Goal: Task Accomplishment & Management: Manage account settings

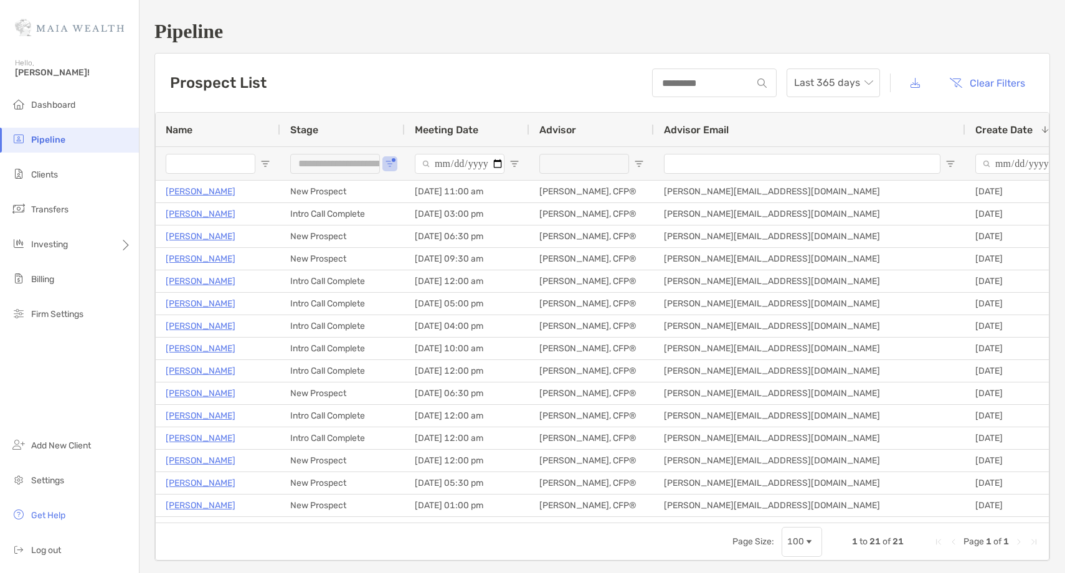
click at [83, 133] on li "Pipeline" at bounding box center [69, 140] width 139 height 25
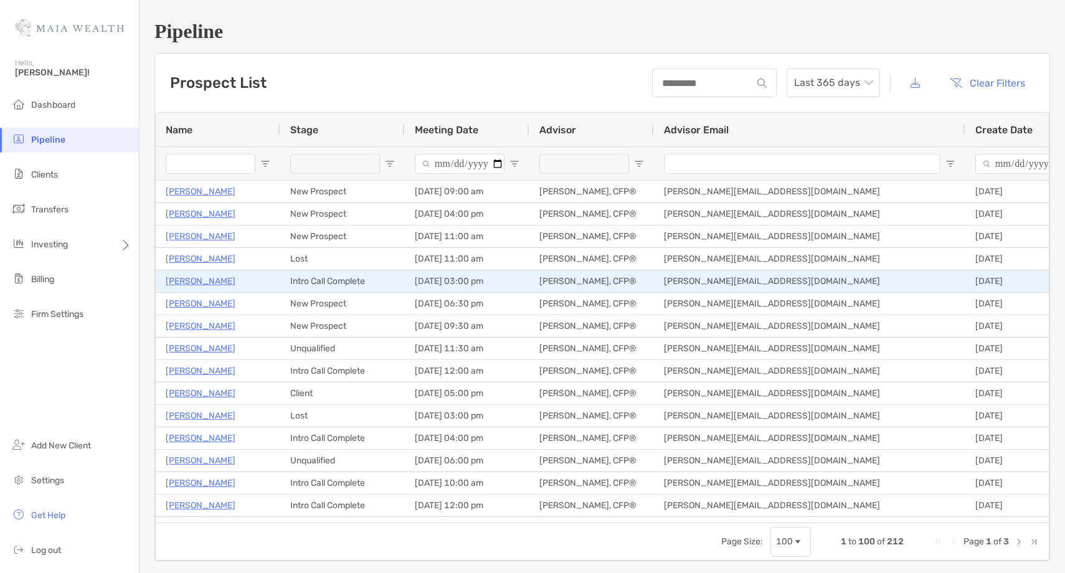
type input "**********"
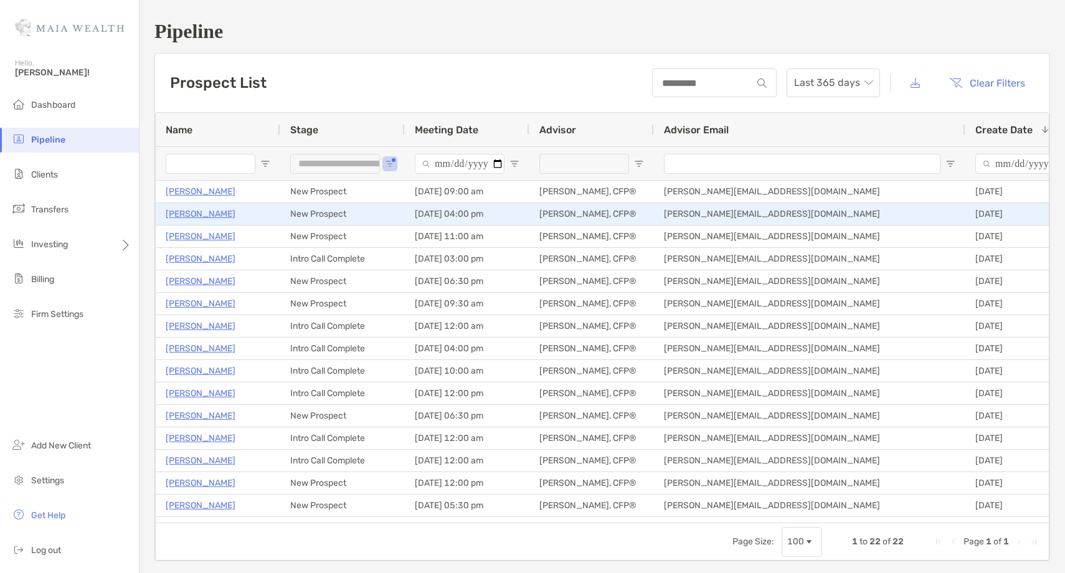
click at [199, 218] on p "Chris Kemper" at bounding box center [201, 214] width 70 height 16
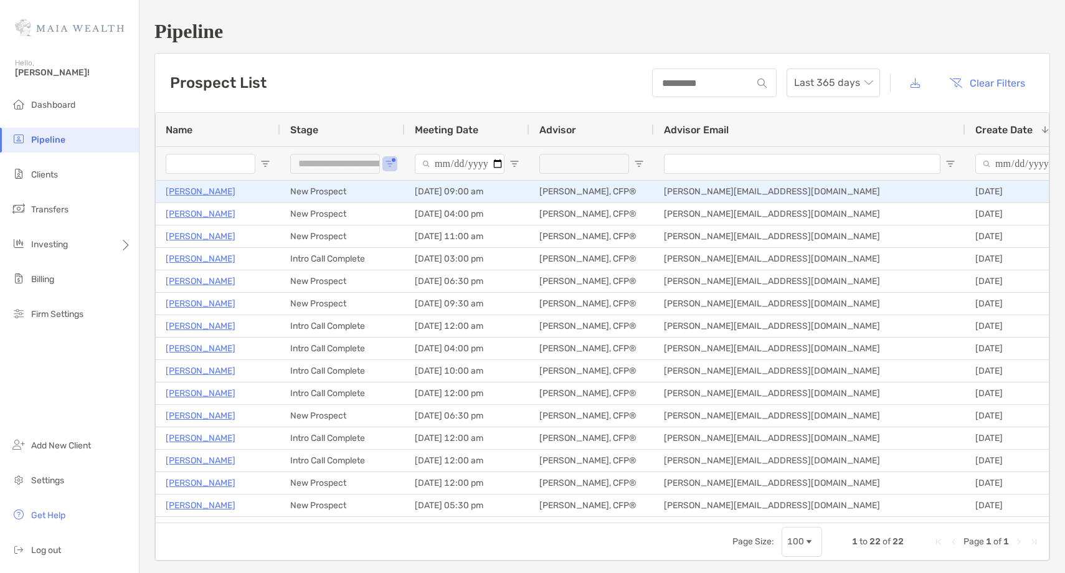
click at [200, 192] on p "[PERSON_NAME]" at bounding box center [201, 192] width 70 height 16
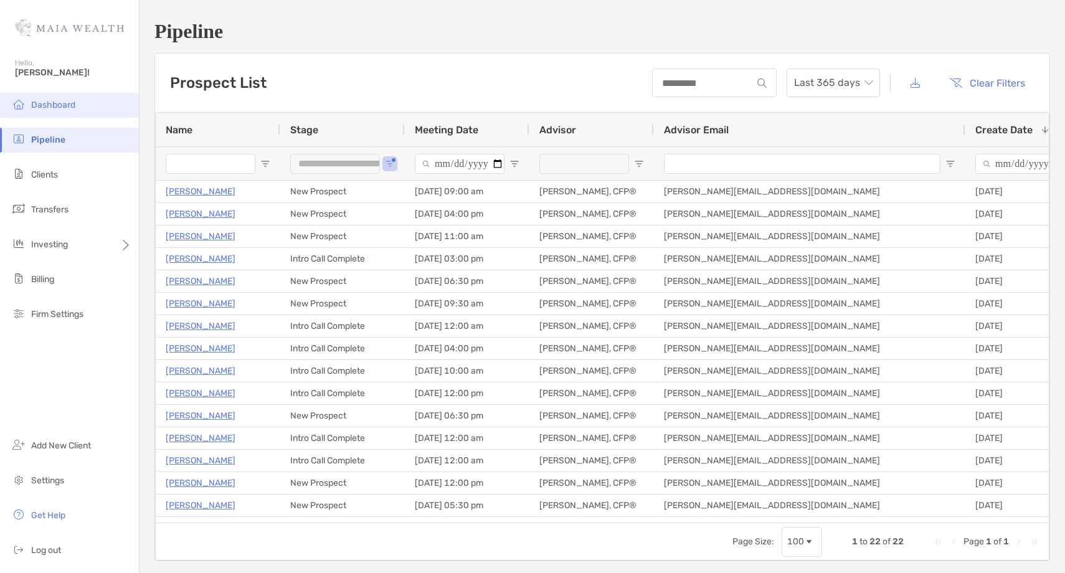
click at [63, 108] on span "Dashboard" at bounding box center [53, 105] width 44 height 11
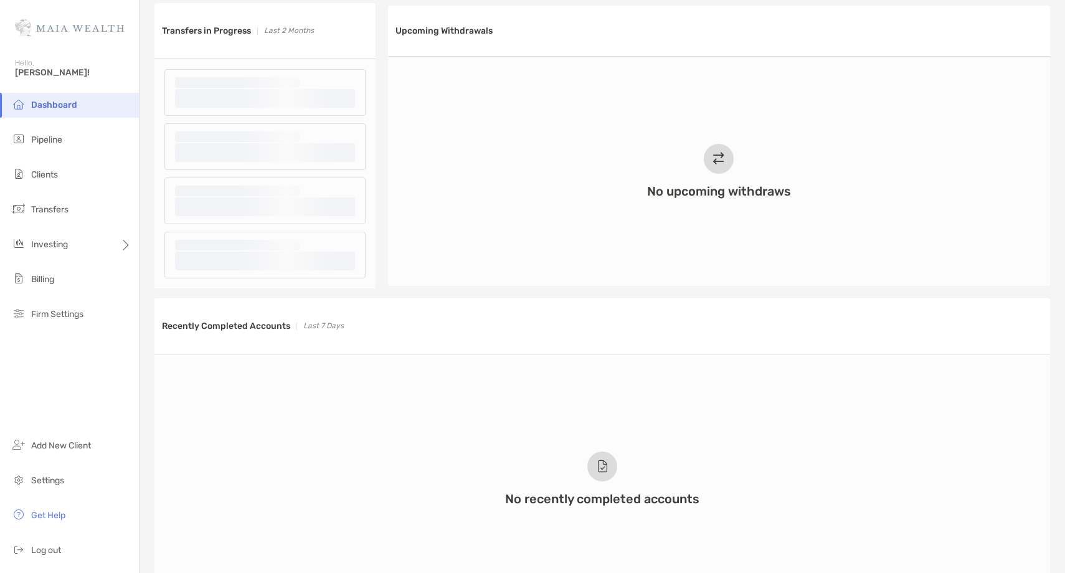
scroll to position [580, 0]
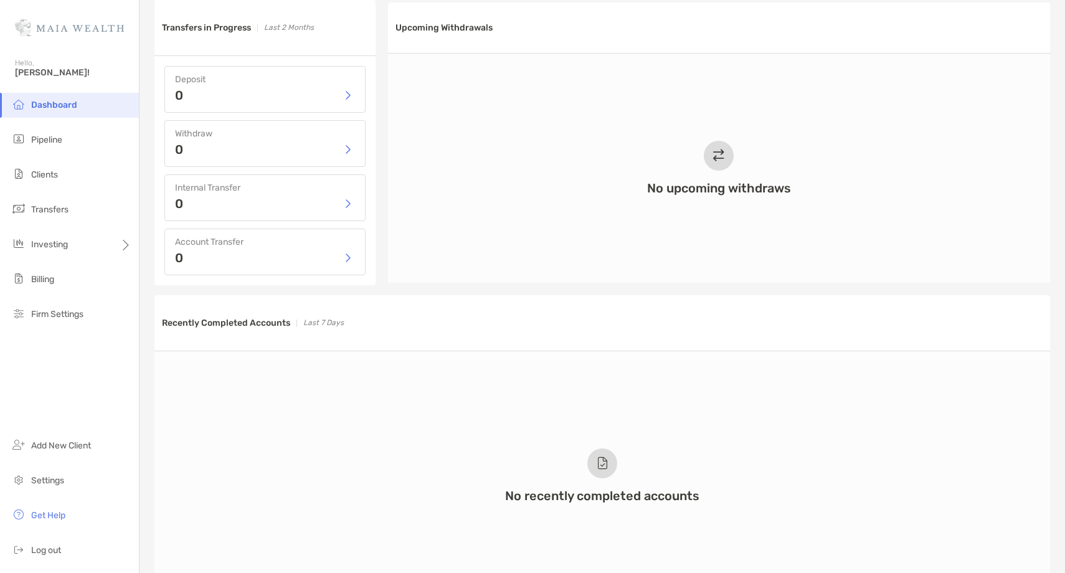
click at [83, 103] on li "Dashboard" at bounding box center [69, 105] width 139 height 25
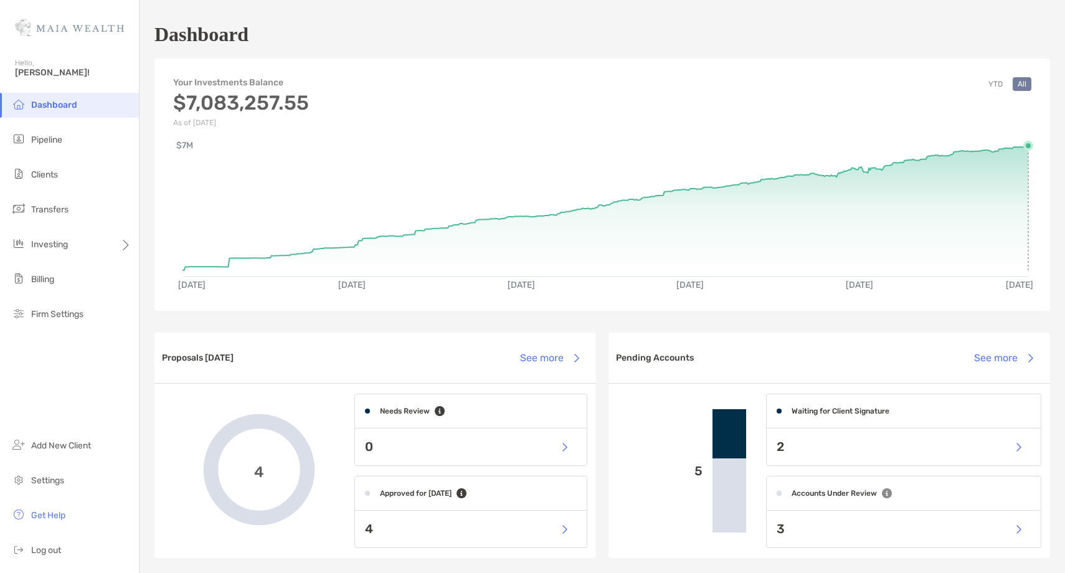
click at [1028, 149] on rect at bounding box center [605, 205] width 845 height 118
click at [72, 175] on li "Clients" at bounding box center [69, 175] width 139 height 25
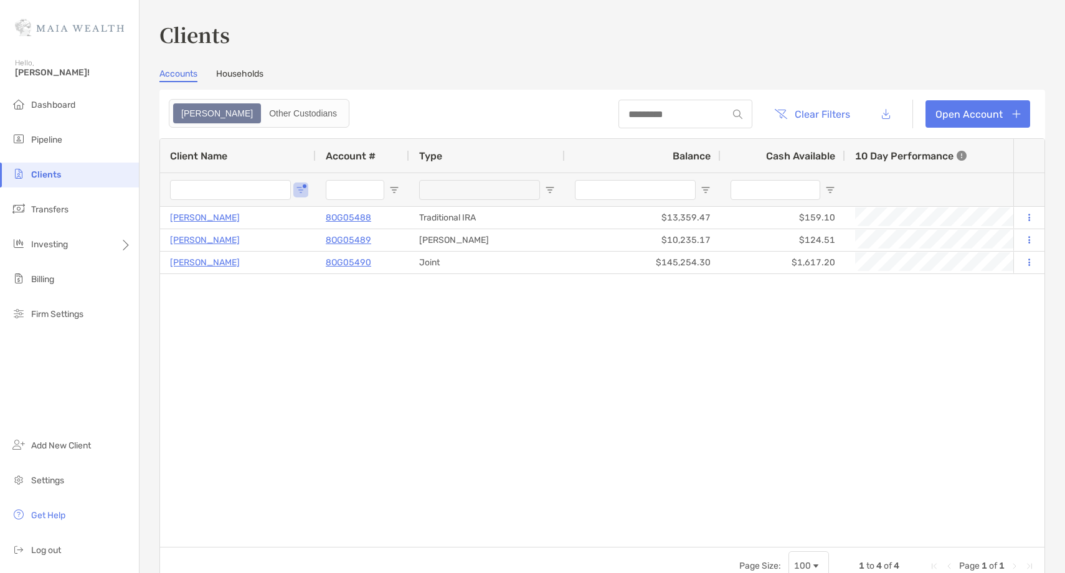
type input "*****"
click at [189, 194] on input "*****" at bounding box center [230, 190] width 121 height 20
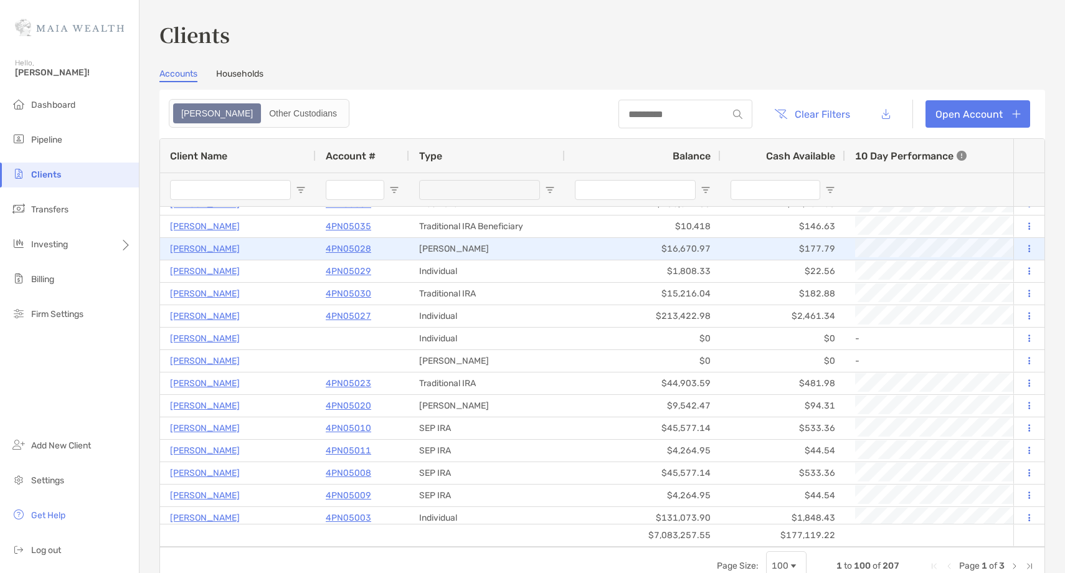
scroll to position [137, 0]
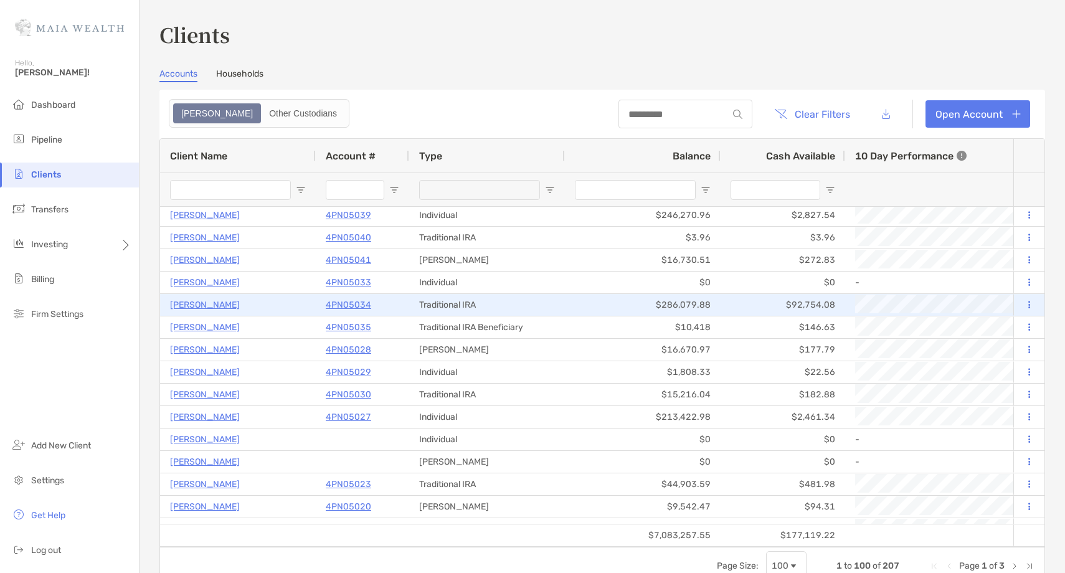
click at [343, 301] on p "4PN05034" at bounding box center [348, 305] width 45 height 16
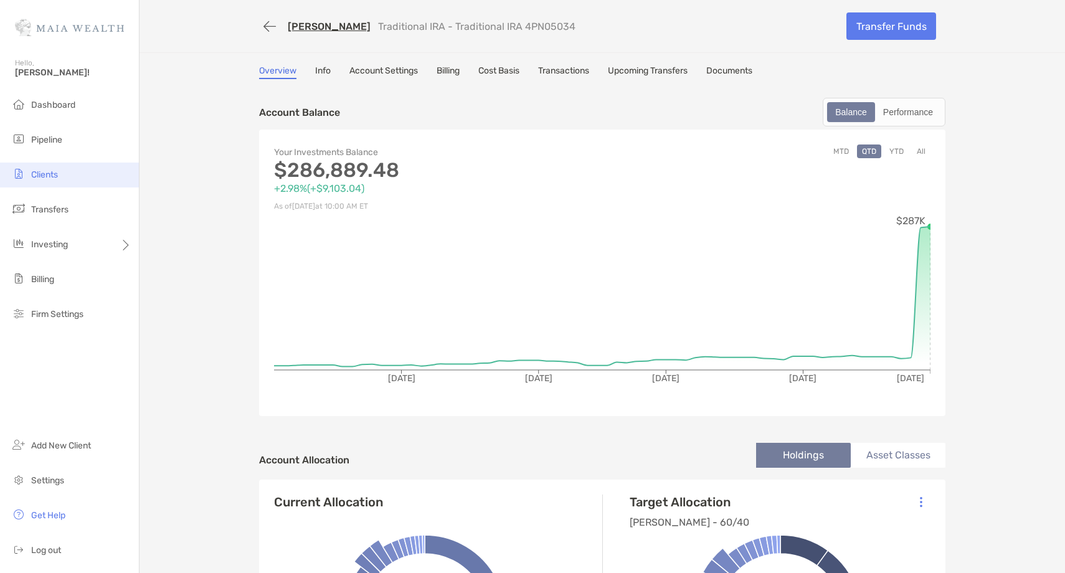
click at [75, 176] on li "Clients" at bounding box center [69, 175] width 139 height 25
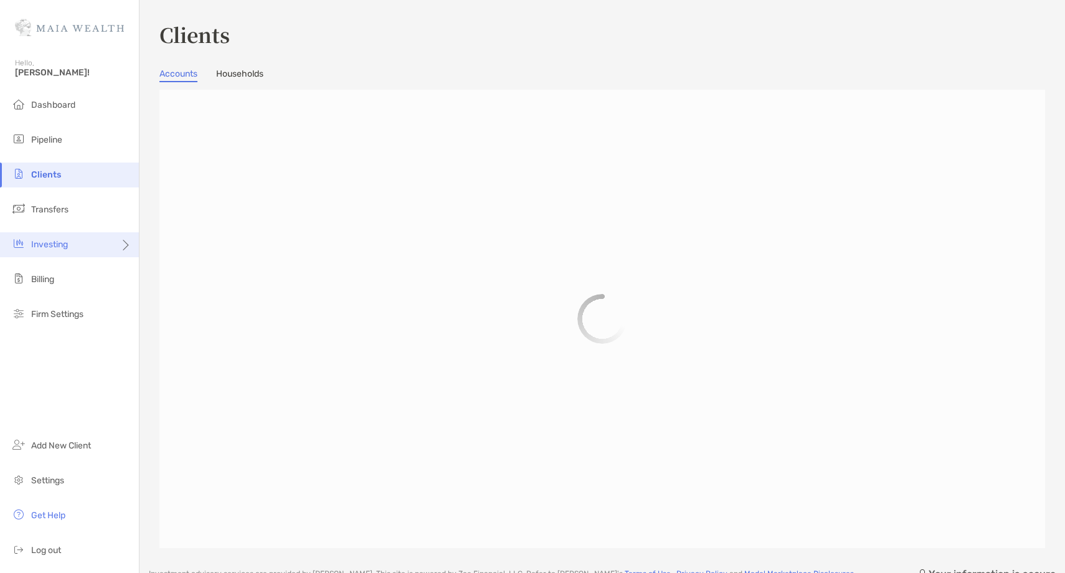
click at [73, 247] on div "Investing" at bounding box center [69, 244] width 139 height 25
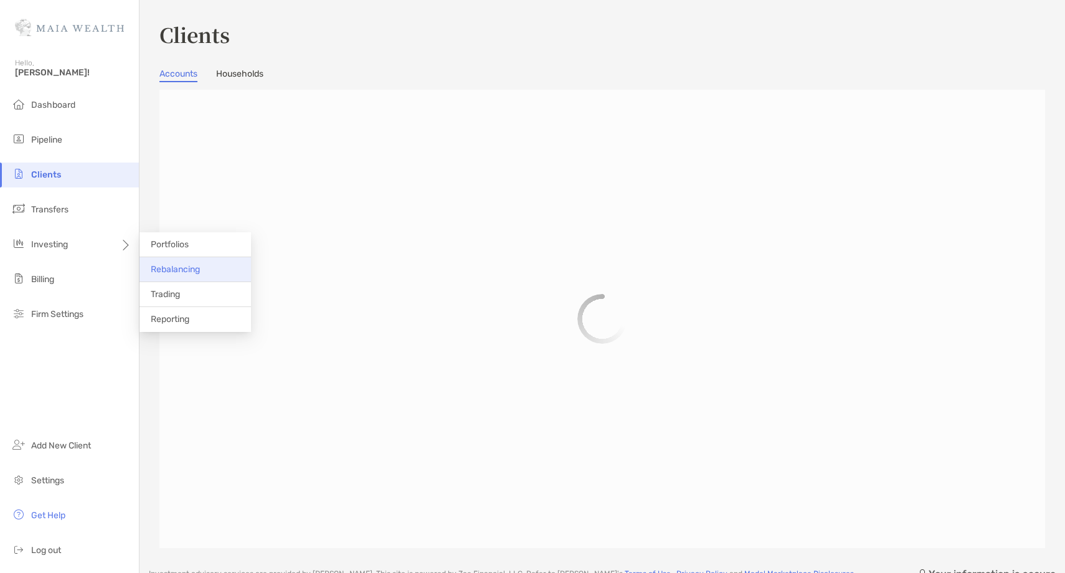
click at [179, 274] on span "Rebalancing" at bounding box center [175, 269] width 49 height 11
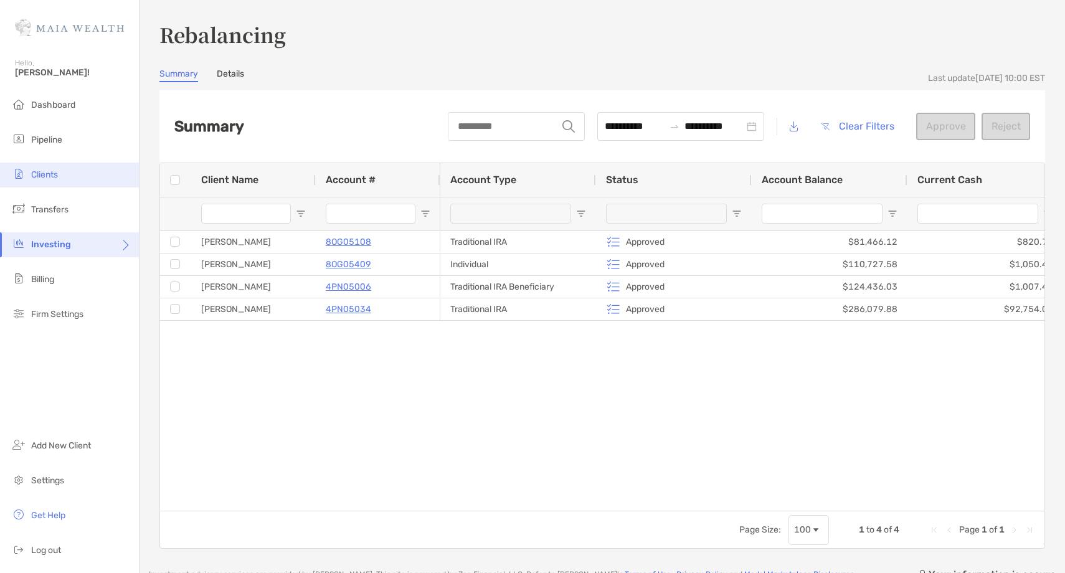
click at [67, 171] on li "Clients" at bounding box center [69, 175] width 139 height 25
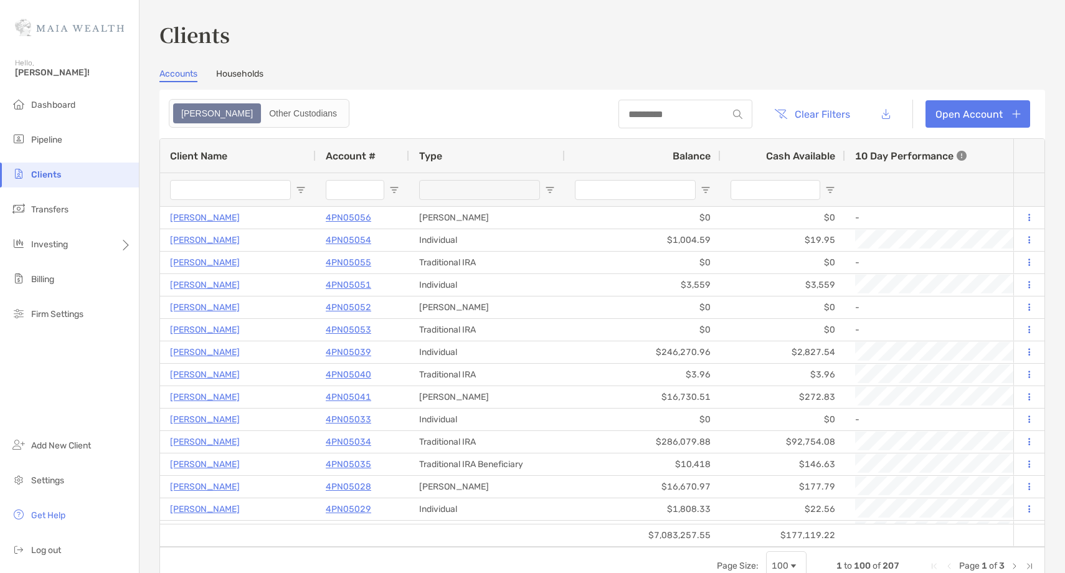
click at [198, 183] on input "Client Name Filter Input" at bounding box center [230, 190] width 121 height 20
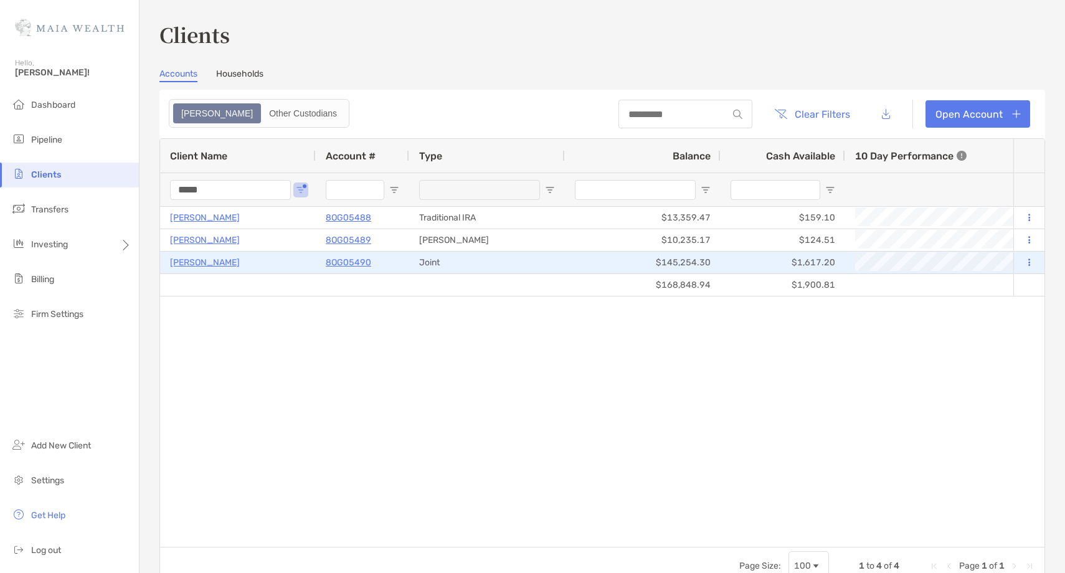
type input "*****"
click at [344, 262] on p "8OG05490" at bounding box center [348, 263] width 45 height 16
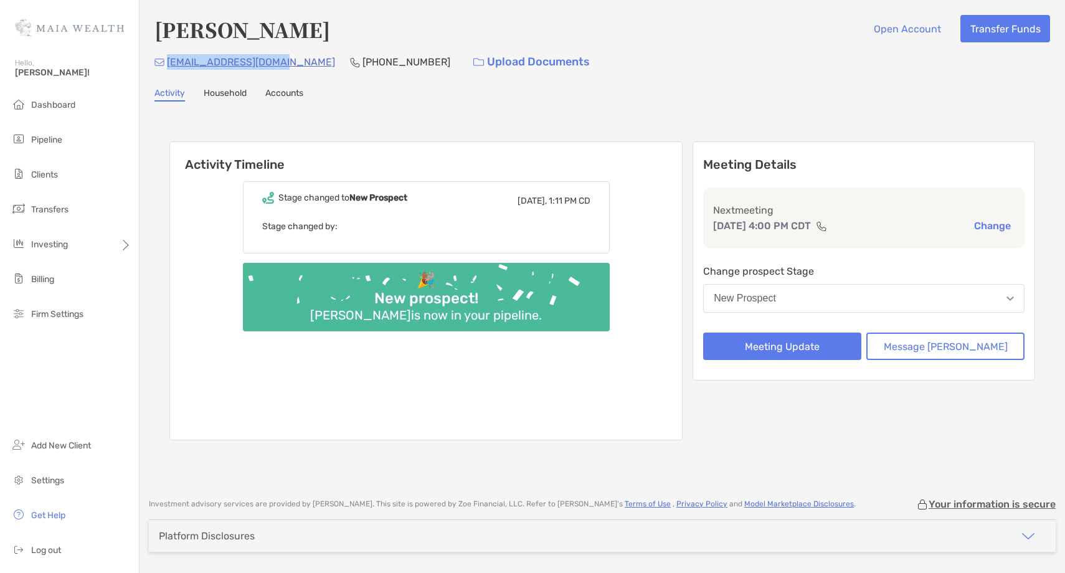
drag, startPoint x: 285, startPoint y: 61, endPoint x: 168, endPoint y: 58, distance: 117.1
click at [168, 58] on div "ckempker4@hotmail.com (515) 360-6096 Upload Documents" at bounding box center [602, 62] width 896 height 27
copy p "ckempker4@hotmail.com"
drag, startPoint x: 276, startPoint y: 59, endPoint x: 168, endPoint y: 68, distance: 108.7
click at [168, 68] on div "[EMAIL_ADDRESS][DOMAIN_NAME] [PHONE_NUMBER] Upload Documents" at bounding box center [602, 62] width 896 height 27
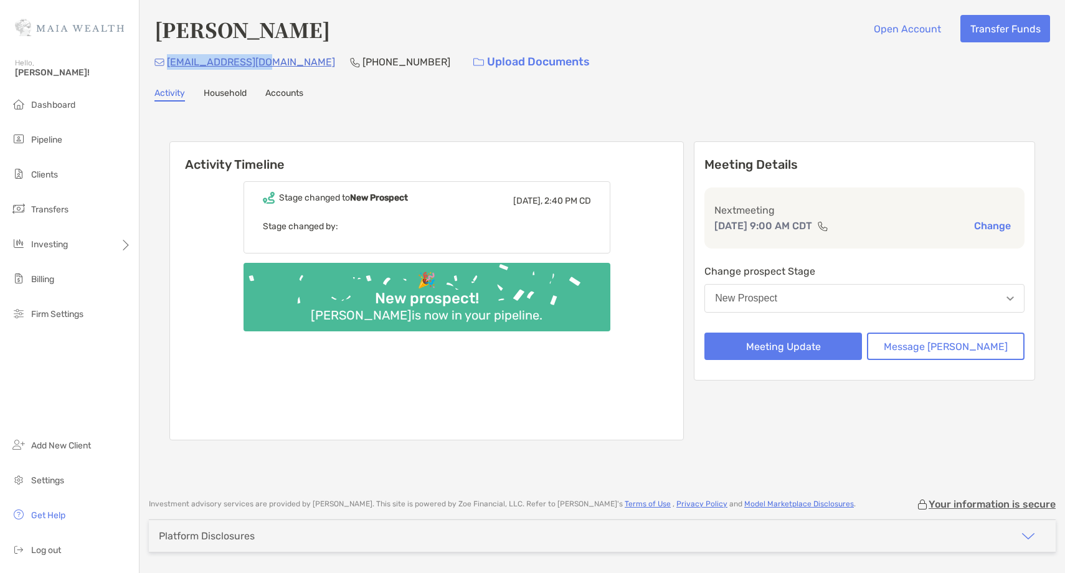
copy p "[EMAIL_ADDRESS][DOMAIN_NAME]"
